Goal: Task Accomplishment & Management: Manage account settings

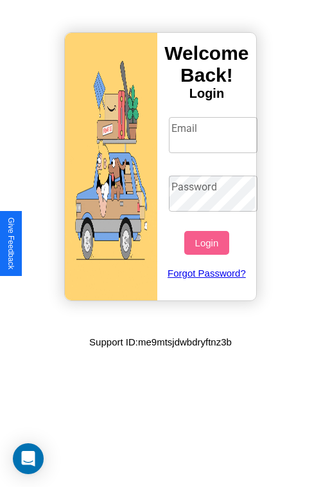
click at [215, 134] on input "Email" at bounding box center [213, 135] width 89 height 36
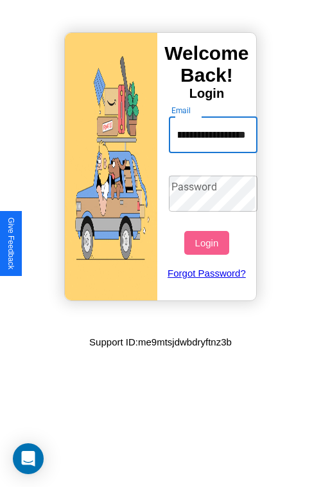
scroll to position [0, 53]
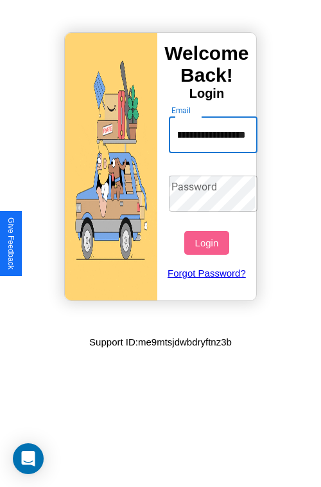
type input "**********"
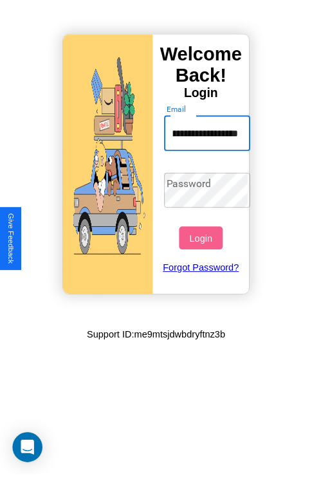
scroll to position [0, 0]
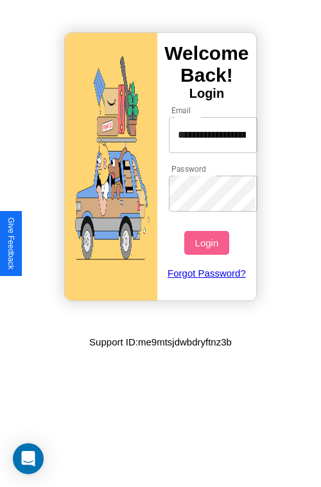
click at [208, 242] on button "Login" at bounding box center [206, 243] width 44 height 24
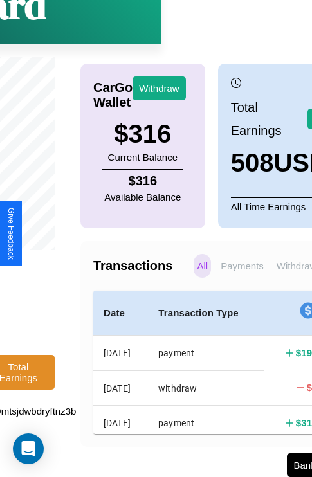
scroll to position [97, 162]
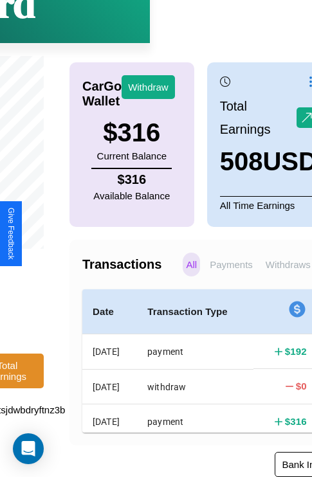
click at [284, 465] on button "Bank Info" at bounding box center [301, 464] width 55 height 25
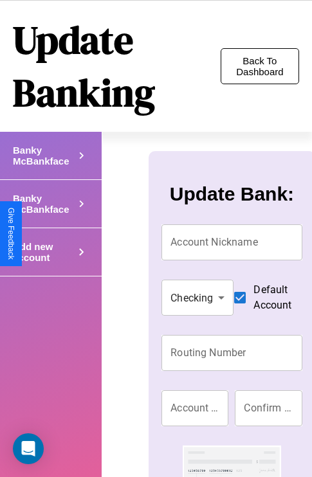
click at [259, 66] on button "Back To Dashboard" at bounding box center [259, 66] width 78 height 36
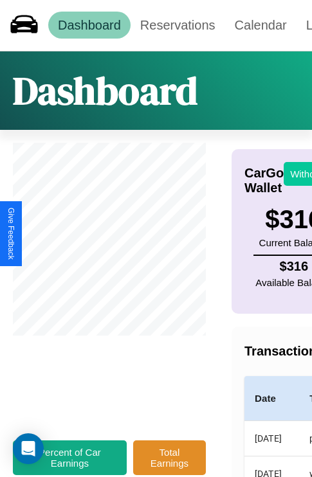
click at [302, 174] on button "Withdraw" at bounding box center [309, 174] width 53 height 24
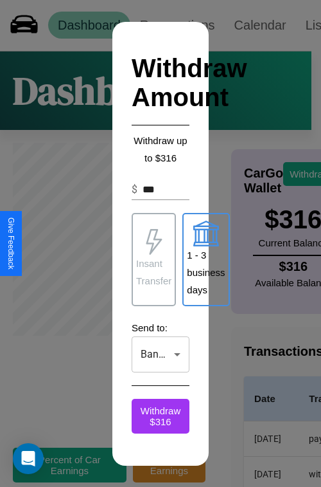
click at [206, 259] on p "1 - 3 business days" at bounding box center [206, 272] width 38 height 52
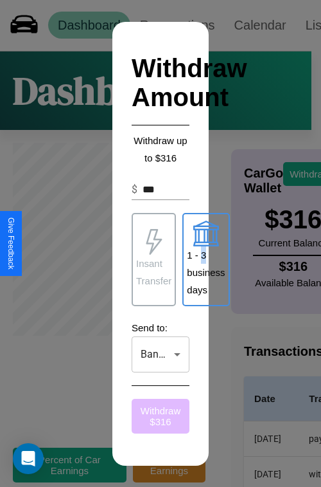
click at [161, 415] on button "Withdraw $ 316" at bounding box center [161, 416] width 58 height 35
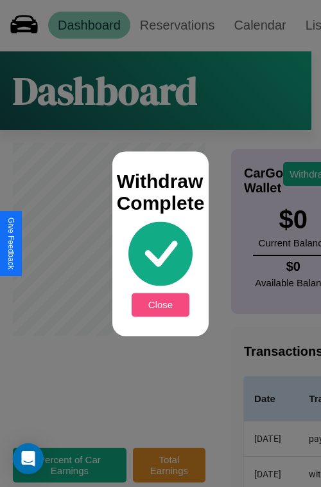
click at [161, 304] on button "Close" at bounding box center [161, 304] width 58 height 24
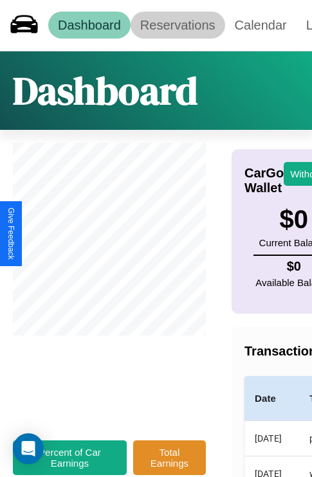
click at [177, 25] on link "Reservations" at bounding box center [177, 25] width 94 height 27
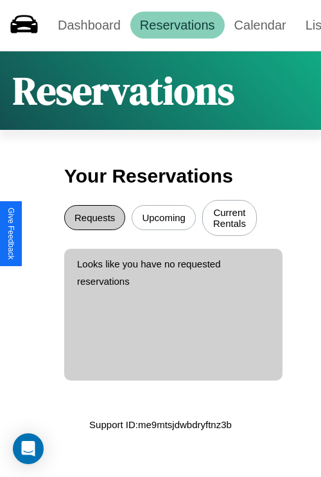
click at [94, 219] on button "Requests" at bounding box center [94, 217] width 61 height 25
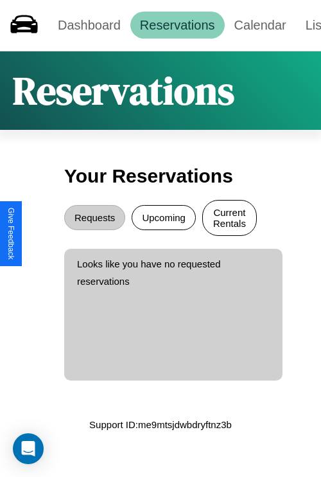
click at [229, 219] on button "Current Rentals" at bounding box center [229, 218] width 55 height 36
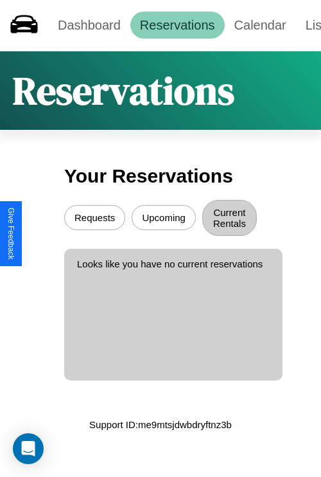
click at [164, 219] on button "Upcoming" at bounding box center [164, 217] width 64 height 25
